Goal: Find specific page/section: Find specific page/section

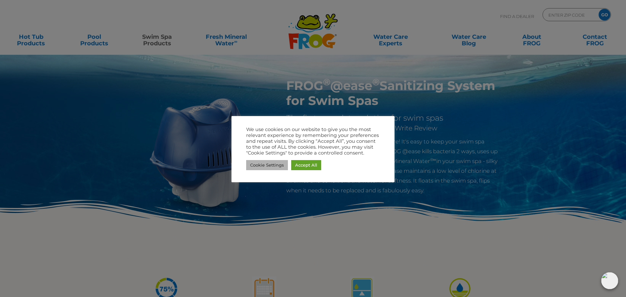
click at [279, 167] on link "Cookie Settings" at bounding box center [267, 165] width 42 height 10
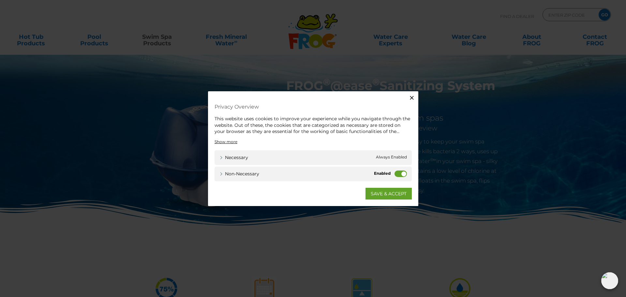
click at [410, 99] on icon "button" at bounding box center [411, 97] width 7 height 7
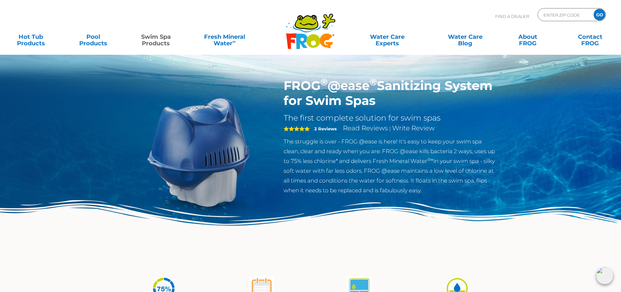
click at [292, 252] on img at bounding box center [310, 234] width 621 height 68
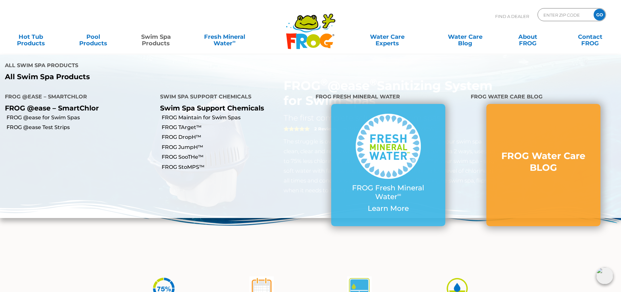
click at [158, 40] on link "Swim Spa Products" at bounding box center [156, 36] width 49 height 13
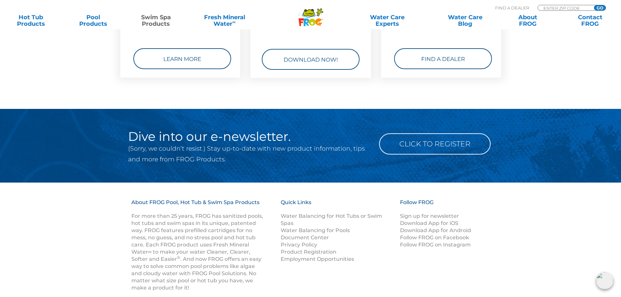
scroll to position [1167, 0]
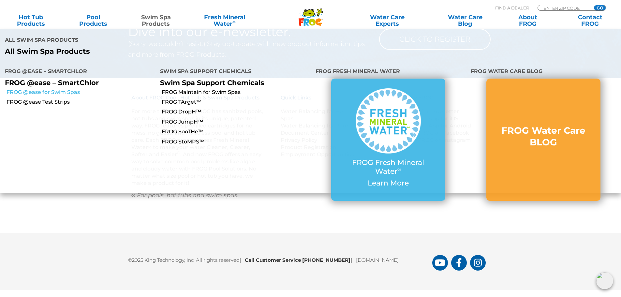
click at [73, 89] on link "FROG @ease for Swim Spas" at bounding box center [81, 92] width 149 height 7
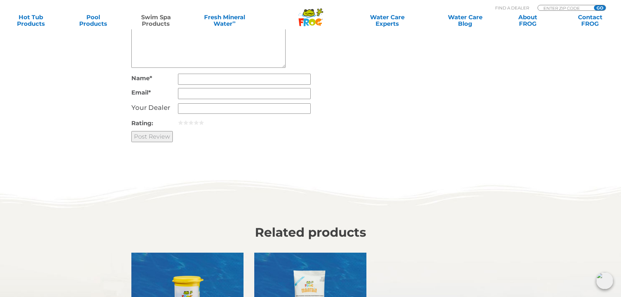
scroll to position [1564, 0]
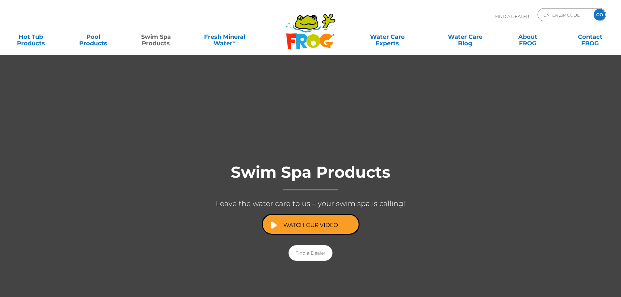
scroll to position [881, 0]
